Goal: Task Accomplishment & Management: Complete application form

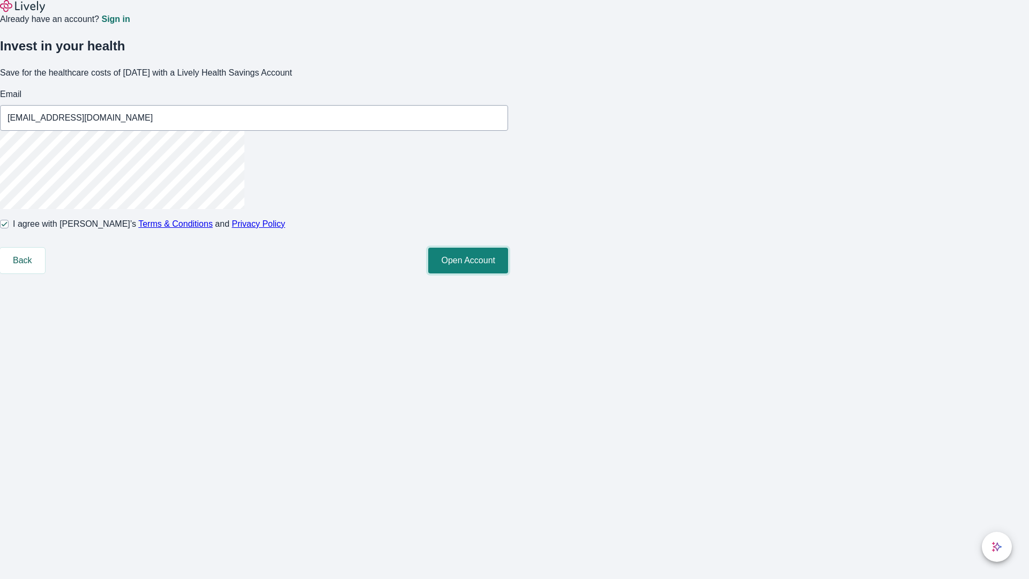
click at [508, 273] on button "Open Account" at bounding box center [468, 261] width 80 height 26
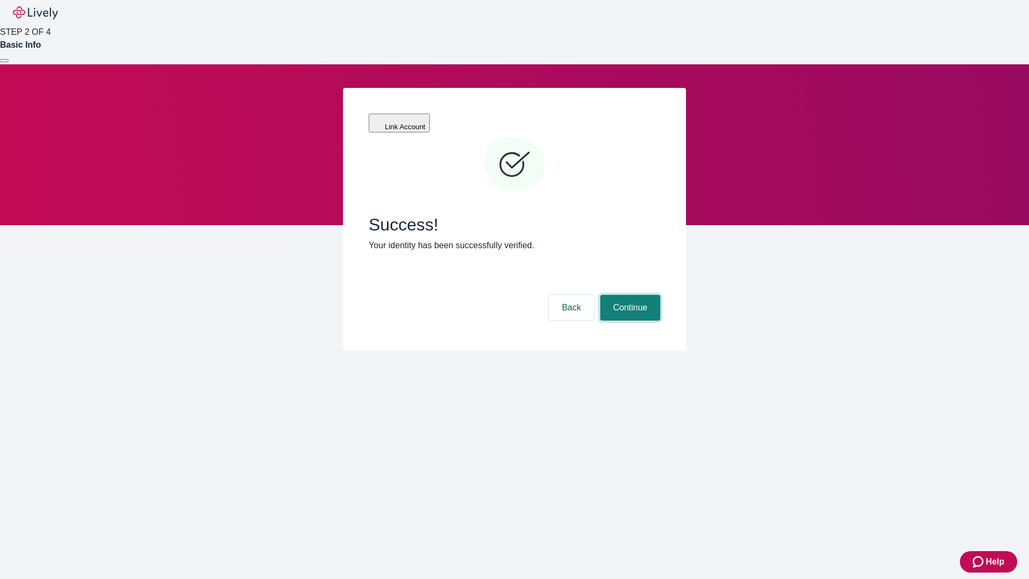
click at [629, 295] on button "Continue" at bounding box center [630, 308] width 60 height 26
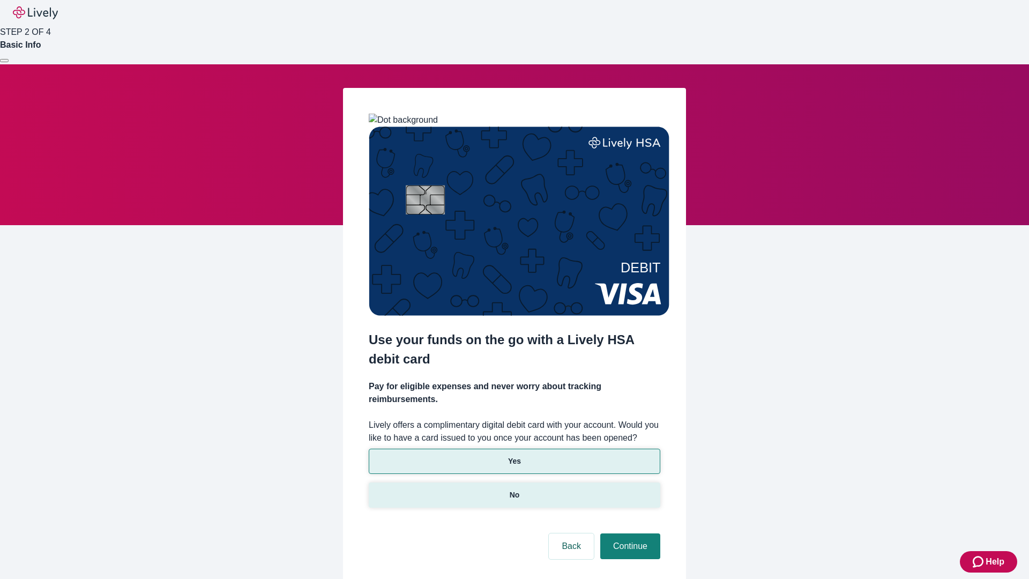
click at [514, 489] on p "No" at bounding box center [515, 494] width 10 height 11
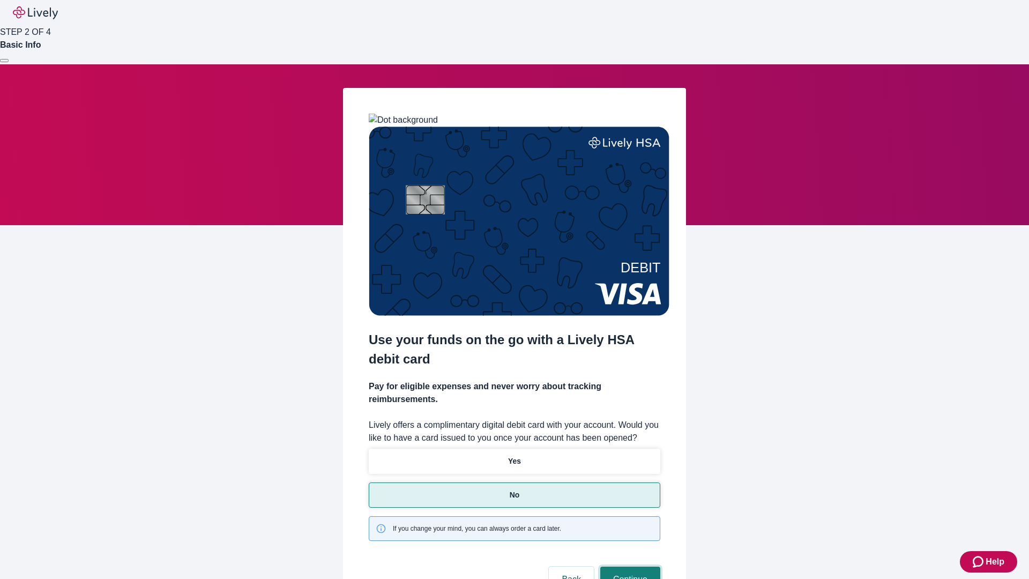
click at [629, 566] on button "Continue" at bounding box center [630, 579] width 60 height 26
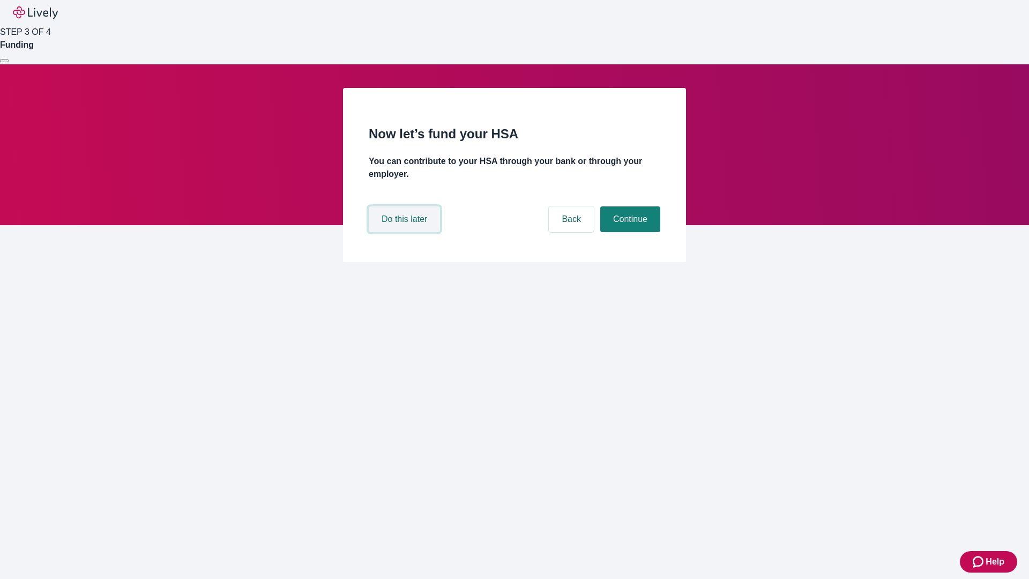
click at [406, 232] on button "Do this later" at bounding box center [404, 219] width 71 height 26
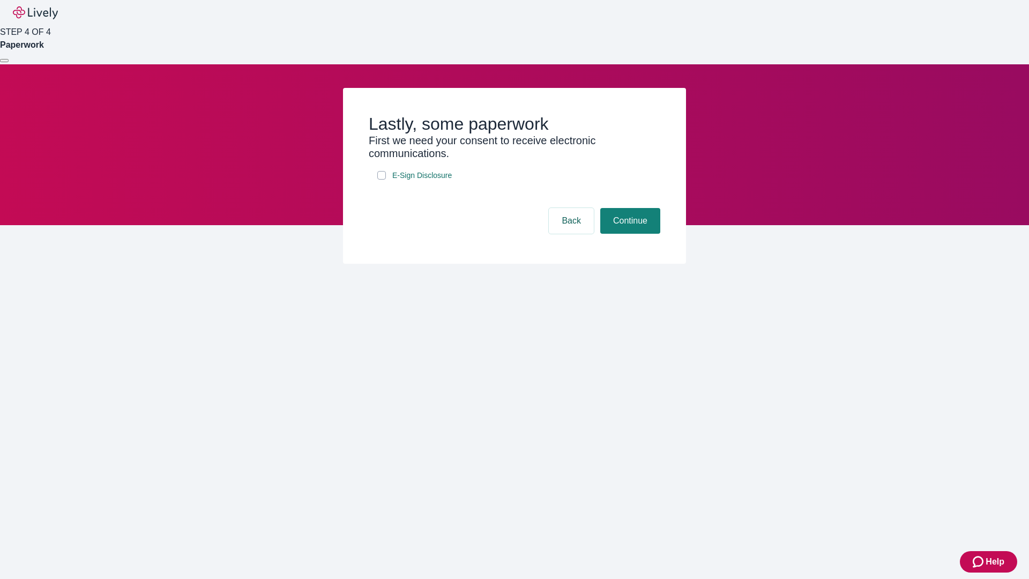
click at [382, 180] on input "E-Sign Disclosure" at bounding box center [381, 175] width 9 height 9
checkbox input "true"
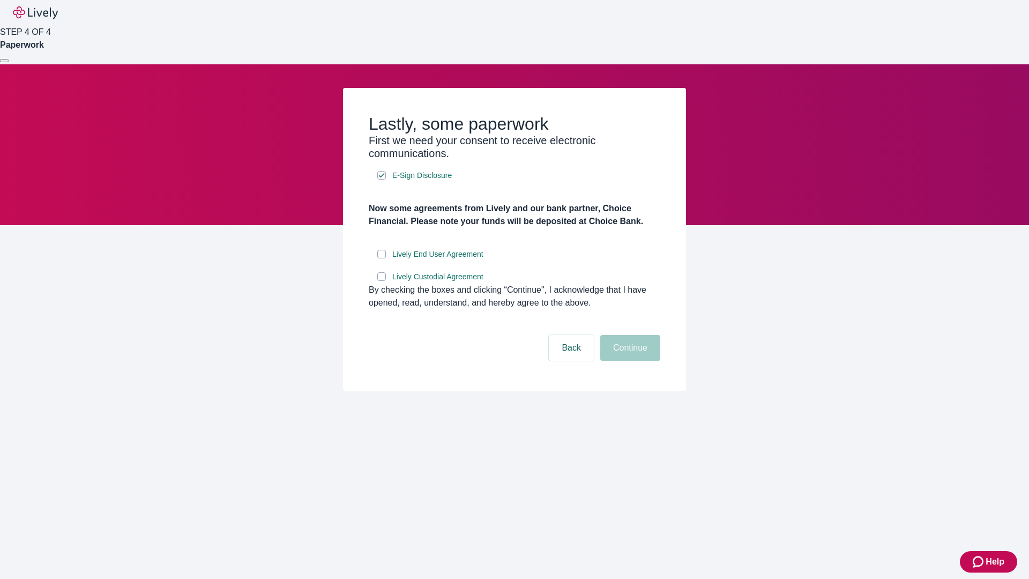
click at [382, 258] on input "Lively End User Agreement" at bounding box center [381, 254] width 9 height 9
checkbox input "true"
click at [382, 281] on input "Lively Custodial Agreement" at bounding box center [381, 276] width 9 height 9
checkbox input "true"
click at [629, 361] on button "Continue" at bounding box center [630, 348] width 60 height 26
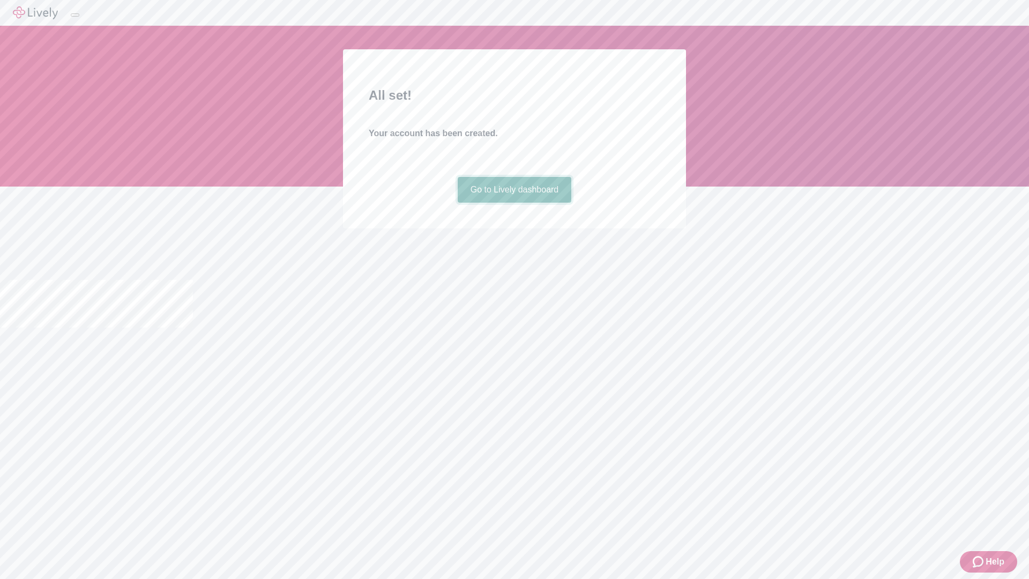
click at [514, 203] on link "Go to Lively dashboard" at bounding box center [515, 190] width 114 height 26
